Goal: Task Accomplishment & Management: Manage account settings

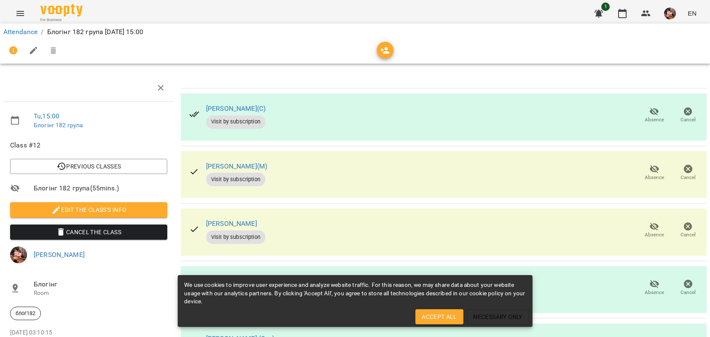
drag, startPoint x: 270, startPoint y: 106, endPoint x: 201, endPoint y: 108, distance: 68.3
click at [201, 108] on div "[PERSON_NAME](С) Visit by subscription" at bounding box center [227, 115] width 90 height 40
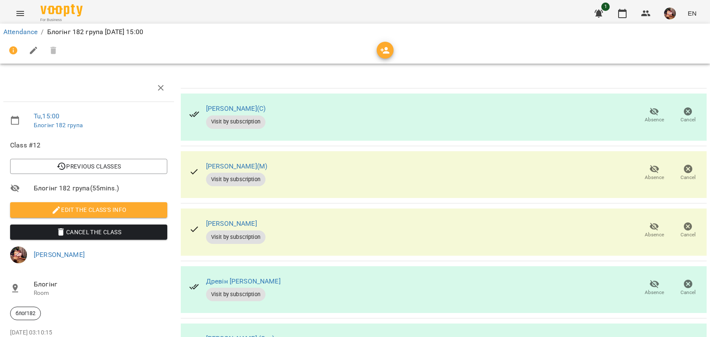
copy link "[PERSON_NAME](С)"
click at [650, 110] on icon "button" at bounding box center [654, 112] width 9 height 8
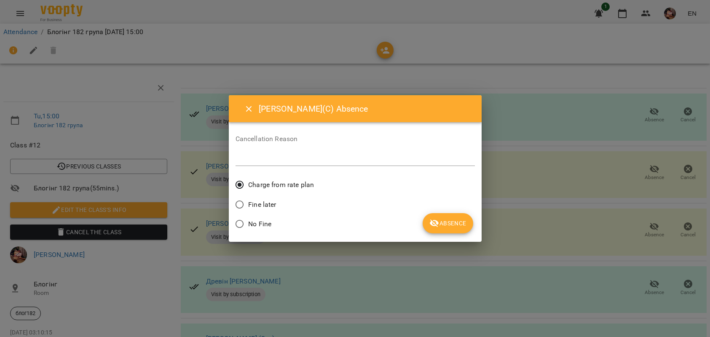
click at [262, 220] on span "No Fine" at bounding box center [259, 224] width 23 height 10
click at [452, 222] on span "Absence" at bounding box center [447, 223] width 37 height 10
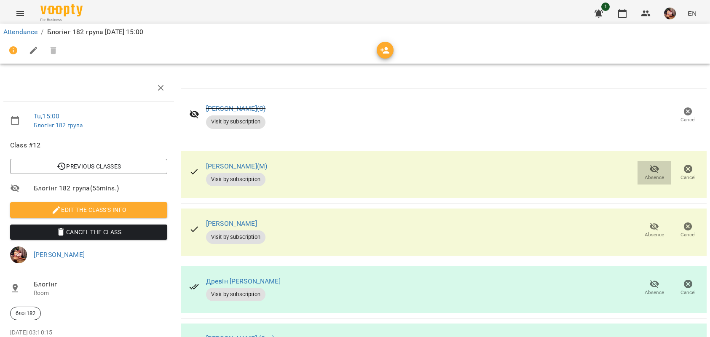
click at [642, 171] on span "Absence" at bounding box center [654, 172] width 24 height 17
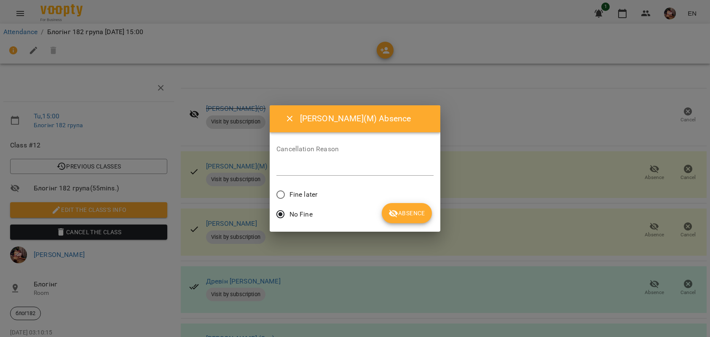
click at [401, 216] on span "Absence" at bounding box center [406, 213] width 37 height 10
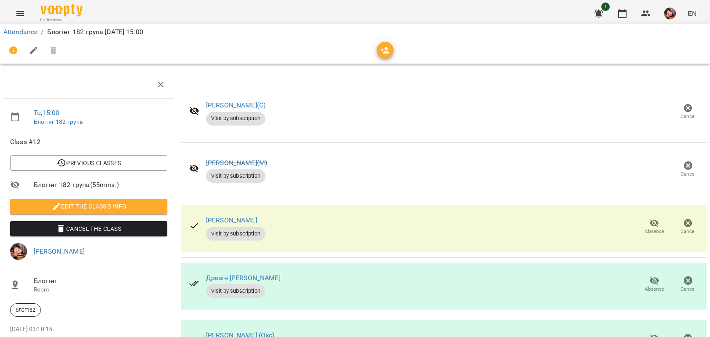
scroll to position [65, 0]
click at [649, 218] on icon "button" at bounding box center [654, 223] width 10 height 10
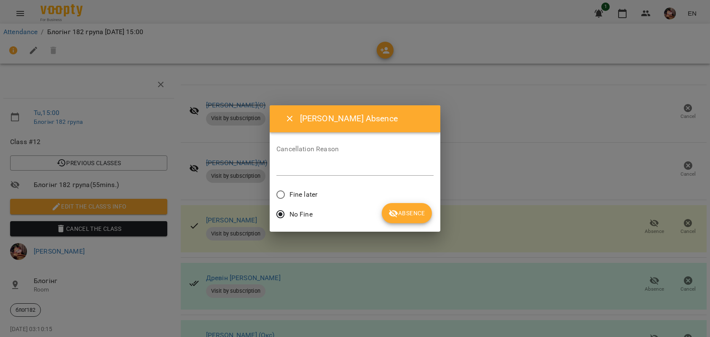
click at [405, 209] on span "Absence" at bounding box center [406, 213] width 37 height 10
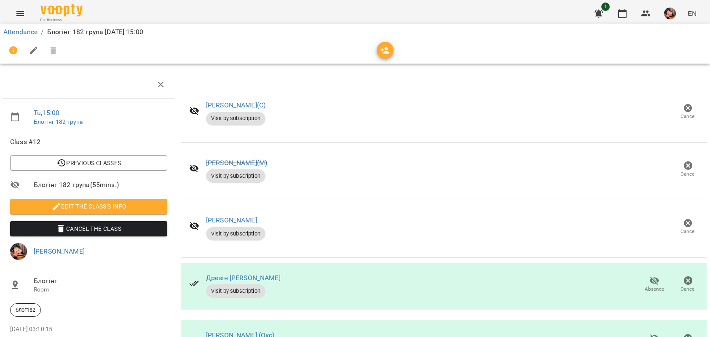
scroll to position [161, 0]
click at [650, 334] on icon "button" at bounding box center [654, 338] width 9 height 8
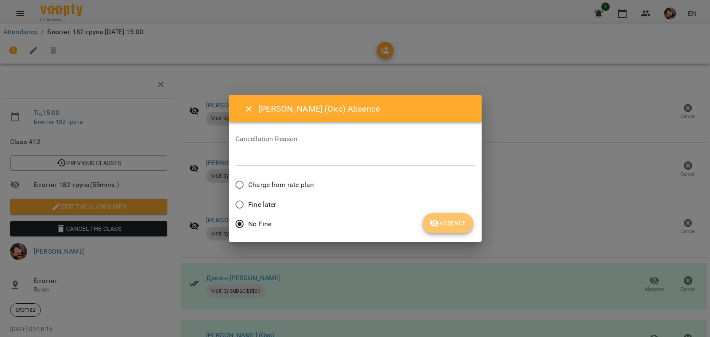
click at [460, 219] on span "Absence" at bounding box center [447, 223] width 37 height 10
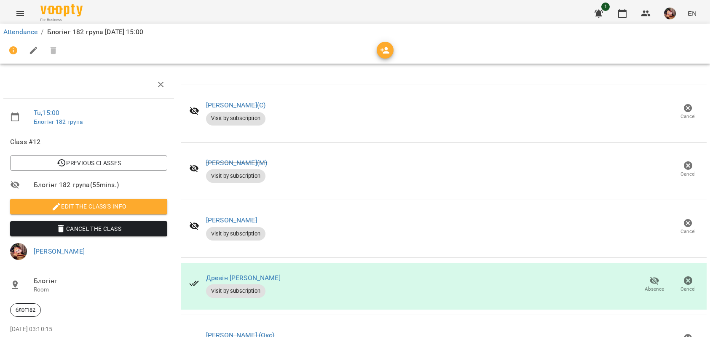
scroll to position [0, 0]
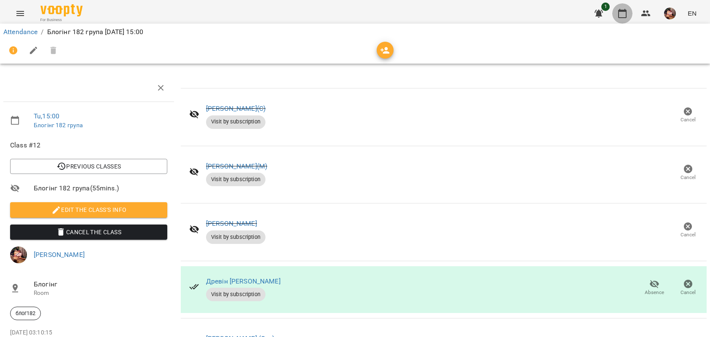
click at [622, 16] on icon "button" at bounding box center [622, 13] width 10 height 10
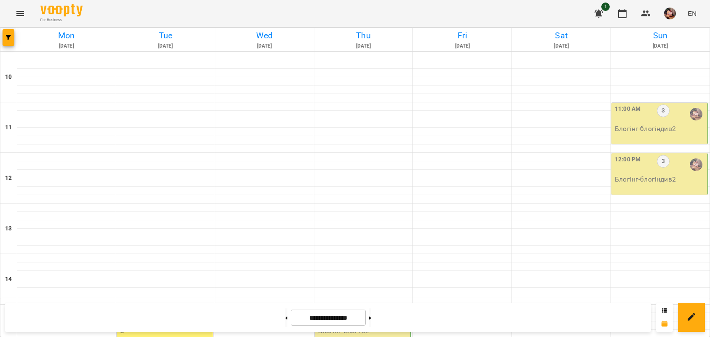
scroll to position [97, 0]
